Goal: Task Accomplishment & Management: Manage account settings

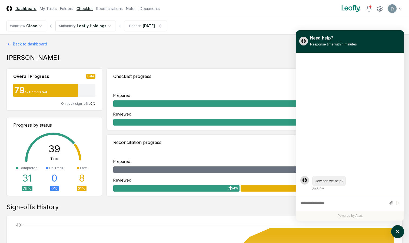
click at [88, 9] on link "Checklist" at bounding box center [85, 9] width 16 height 6
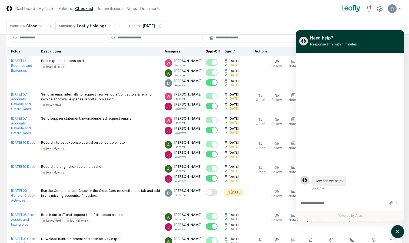
scroll to position [38, 0]
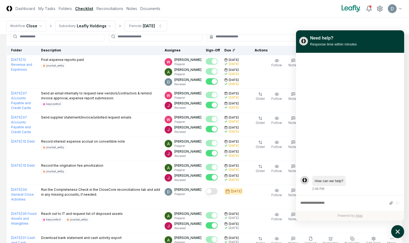
click at [396, 229] on icon "atlas-launcher" at bounding box center [398, 232] width 8 height 8
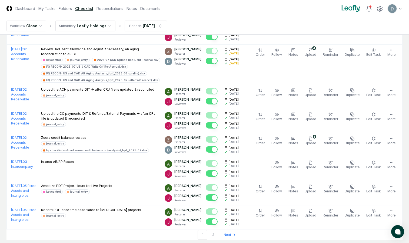
scroll to position [1172, 0]
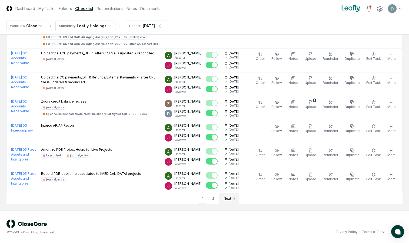
click at [228, 196] on span "Next" at bounding box center [228, 198] width 8 height 5
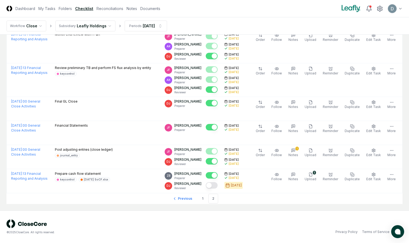
scroll to position [304, 0]
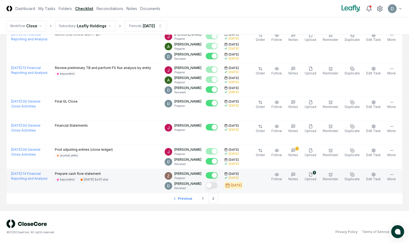
click at [217, 187] on button "Mark complete" at bounding box center [212, 185] width 12 height 6
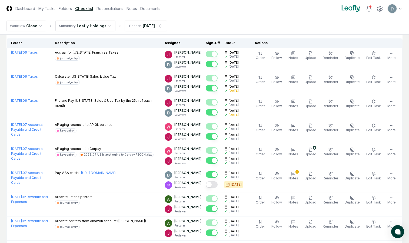
scroll to position [0, 0]
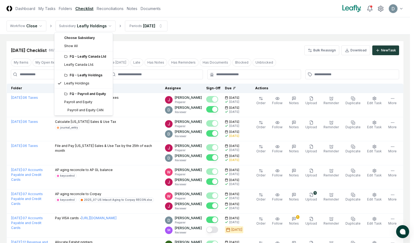
click at [81, 57] on div "FQ - Leafly Canada Ltd" at bounding box center [86, 56] width 45 height 5
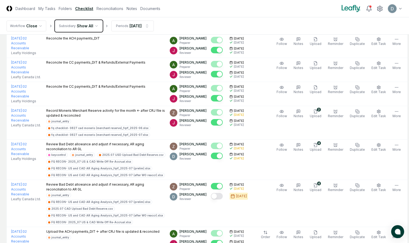
scroll to position [733, 0]
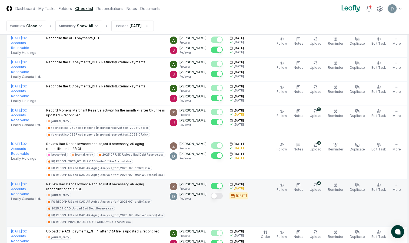
click at [217, 199] on button "Mark complete" at bounding box center [217, 196] width 12 height 6
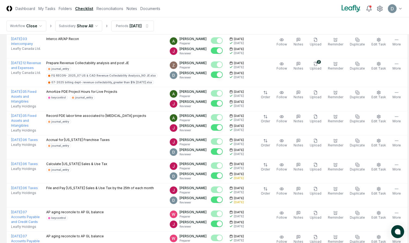
scroll to position [1187, 0]
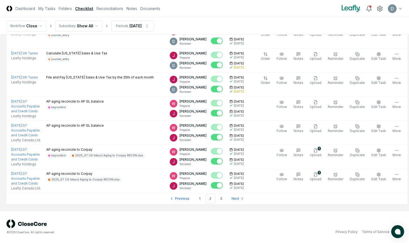
click at [208, 198] on li "2" at bounding box center [211, 199] width 10 height 10
click at [218, 198] on link "3" at bounding box center [222, 199] width 10 height 10
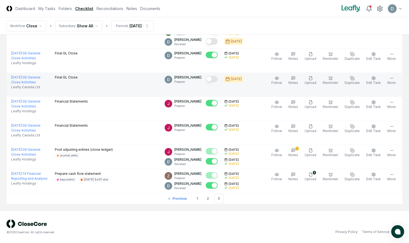
click at [218, 80] on button "Mark complete" at bounding box center [212, 79] width 12 height 6
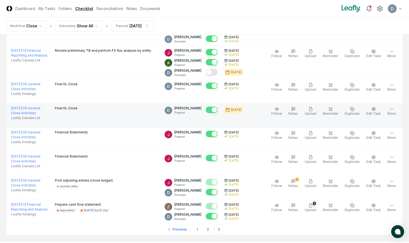
scroll to position [292, 0]
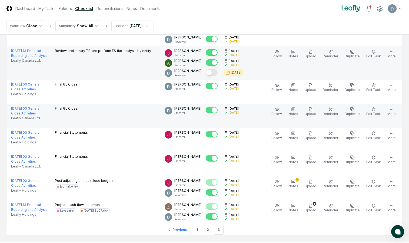
click at [215, 76] on button "Mark complete" at bounding box center [212, 72] width 12 height 6
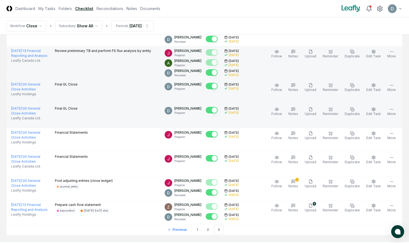
scroll to position [323, 0]
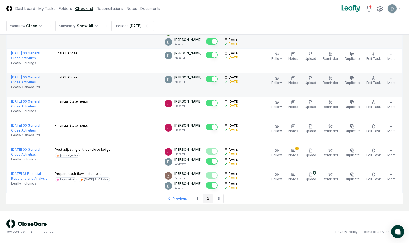
click at [207, 199] on link "2" at bounding box center [208, 199] width 10 height 10
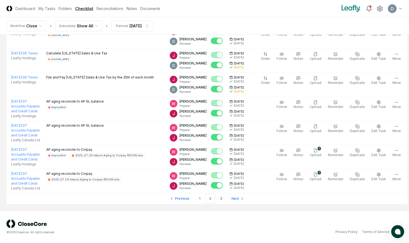
scroll to position [1187, 0]
click at [217, 199] on link "3" at bounding box center [222, 199] width 10 height 10
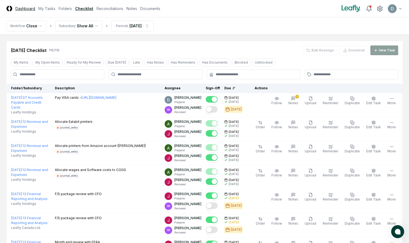
click at [29, 6] on link "Dashboard" at bounding box center [25, 9] width 20 height 6
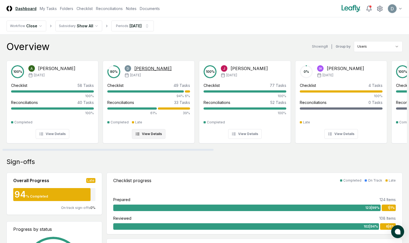
click at [145, 137] on button "View Details" at bounding box center [149, 134] width 34 height 10
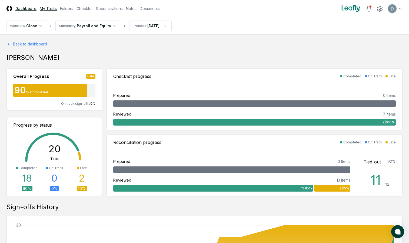
click at [48, 10] on link "My Tasks" at bounding box center [48, 9] width 17 height 6
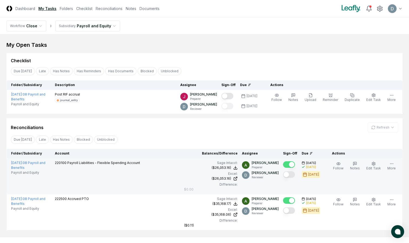
click at [289, 176] on button "Mark complete" at bounding box center [289, 174] width 12 height 6
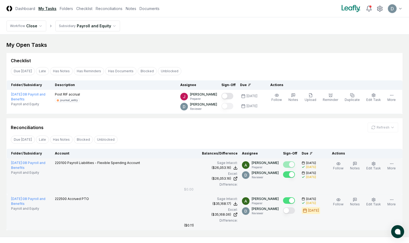
click at [288, 211] on button "Mark complete" at bounding box center [289, 210] width 12 height 6
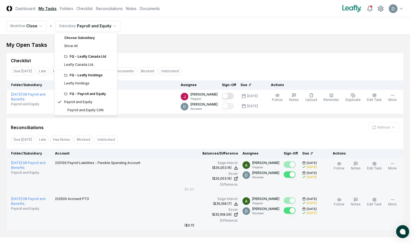
click at [108, 30] on html "CloseCore Dashboard My Tasks Folders Checklist Reconciliations Notes Documents …" at bounding box center [207, 134] width 414 height 269
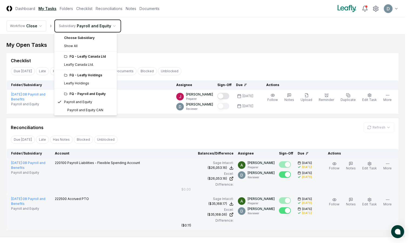
click at [62, 9] on html "CloseCore Dashboard My Tasks Folders Checklist Reconciliations Notes Documents …" at bounding box center [204, 134] width 409 height 269
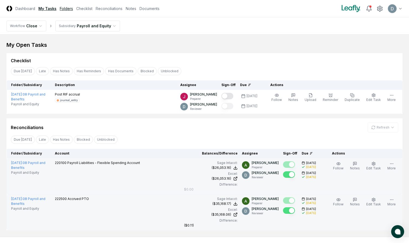
click at [62, 9] on link "Folders" at bounding box center [66, 9] width 13 height 6
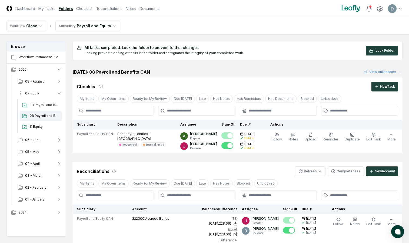
click at [33, 93] on span "07 - July" at bounding box center [32, 93] width 14 height 5
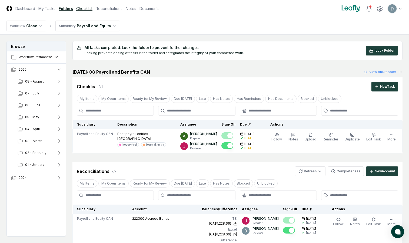
click at [86, 8] on link "Checklist" at bounding box center [84, 9] width 16 height 6
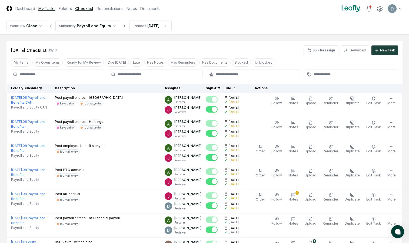
click at [52, 8] on link "My Tasks" at bounding box center [46, 9] width 17 height 6
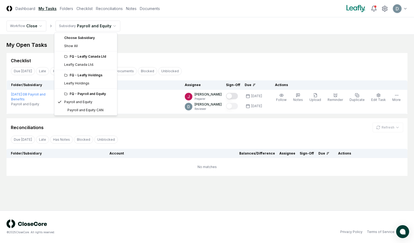
click at [80, 24] on html "CloseCore Dashboard My Tasks Folders Checklist Reconciliations Notes Documents …" at bounding box center [207, 121] width 414 height 243
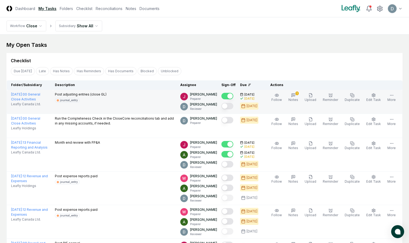
click at [233, 105] on button "Mark complete" at bounding box center [228, 106] width 12 height 6
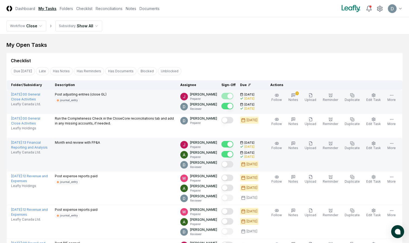
click at [229, 164] on button "Mark complete" at bounding box center [228, 164] width 12 height 6
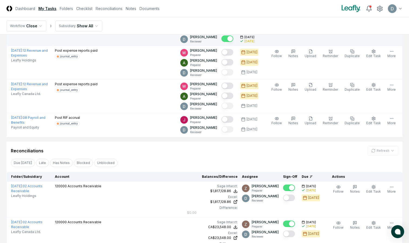
scroll to position [127, 0]
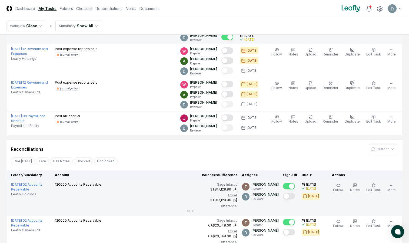
click at [291, 199] on div at bounding box center [289, 196] width 12 height 7
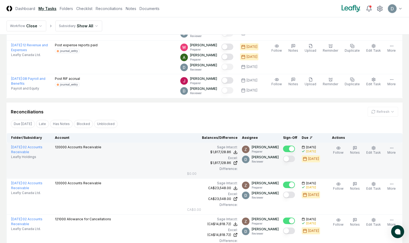
scroll to position [167, 0]
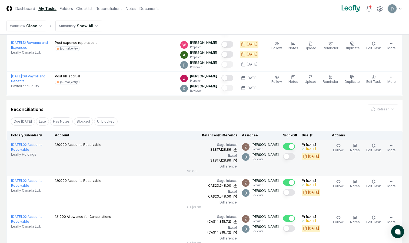
click at [291, 159] on button "Mark complete" at bounding box center [289, 156] width 12 height 6
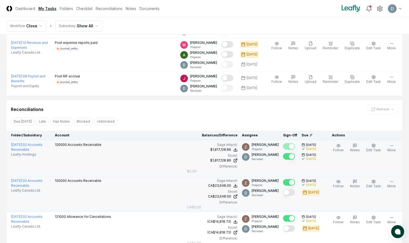
click at [288, 191] on button "Mark complete" at bounding box center [289, 192] width 12 height 6
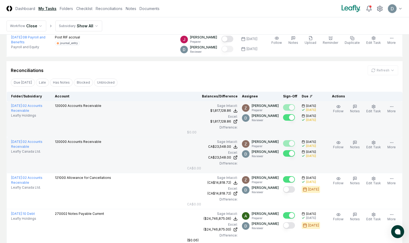
scroll to position [206, 0]
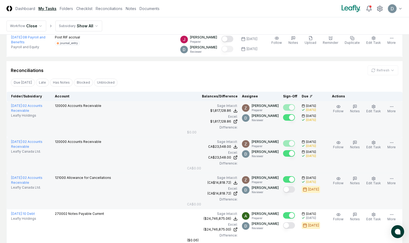
click at [291, 191] on button "Mark complete" at bounding box center [289, 189] width 12 height 6
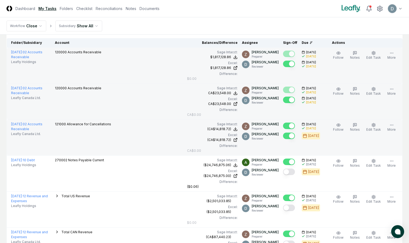
scroll to position [261, 0]
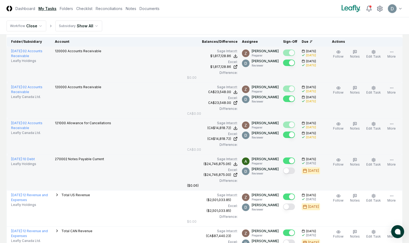
click at [290, 171] on button "Mark complete" at bounding box center [289, 171] width 12 height 6
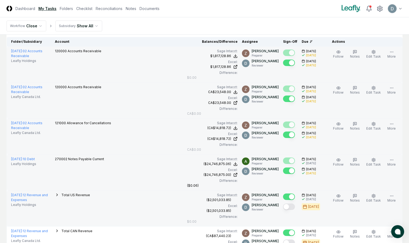
click at [289, 208] on button "Mark complete" at bounding box center [289, 207] width 12 height 6
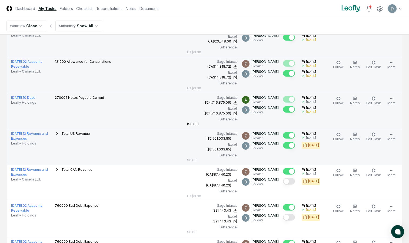
scroll to position [323, 0]
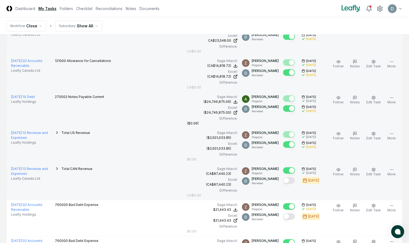
click at [288, 184] on div at bounding box center [289, 180] width 12 height 7
click at [290, 181] on button "Mark complete" at bounding box center [289, 180] width 12 height 6
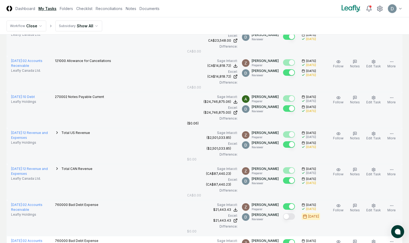
click at [290, 217] on button "Mark complete" at bounding box center [289, 216] width 12 height 6
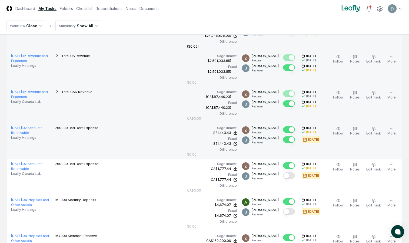
scroll to position [400, 0]
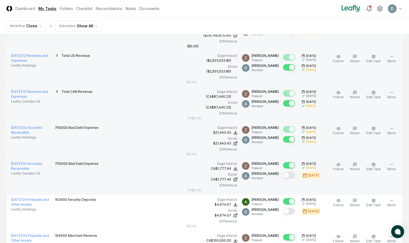
click at [292, 174] on button "Mark complete" at bounding box center [289, 175] width 12 height 6
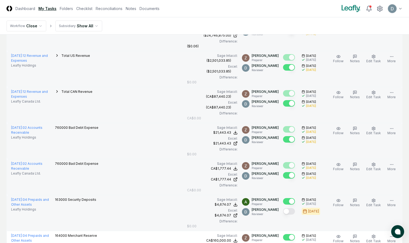
click at [292, 214] on button "Mark complete" at bounding box center [289, 211] width 12 height 6
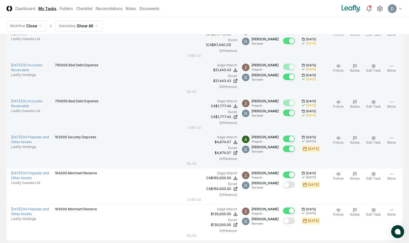
scroll to position [471, 0]
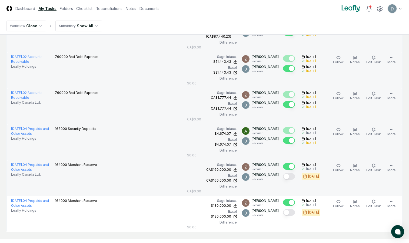
click at [290, 178] on button "Mark complete" at bounding box center [289, 176] width 12 height 6
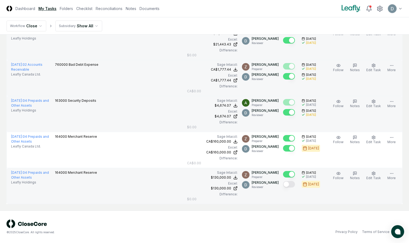
click at [290, 178] on div at bounding box center [289, 174] width 12 height 7
click at [288, 182] on button "Mark complete" at bounding box center [289, 184] width 12 height 6
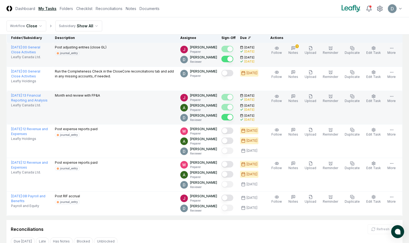
scroll to position [0, 0]
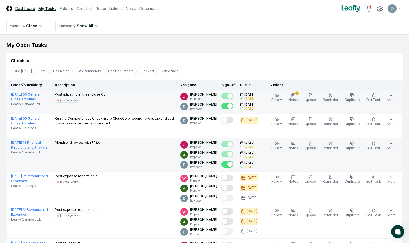
click at [27, 9] on link "Dashboard" at bounding box center [25, 9] width 20 height 6
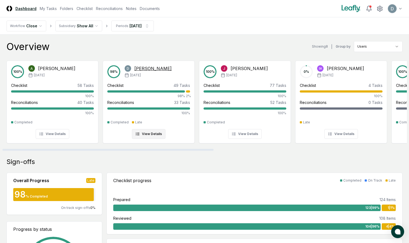
click at [190, 93] on div "2%" at bounding box center [188, 94] width 4 height 8
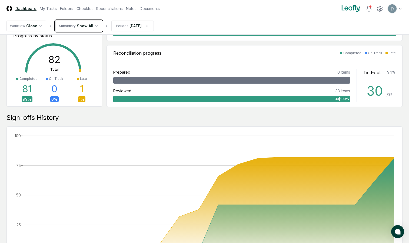
scroll to position [90, 0]
